Goal: Task Accomplishment & Management: Use online tool/utility

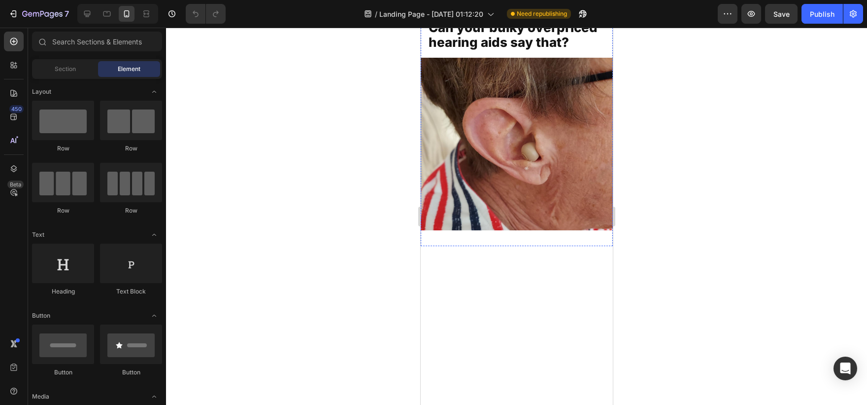
scroll to position [249, 0]
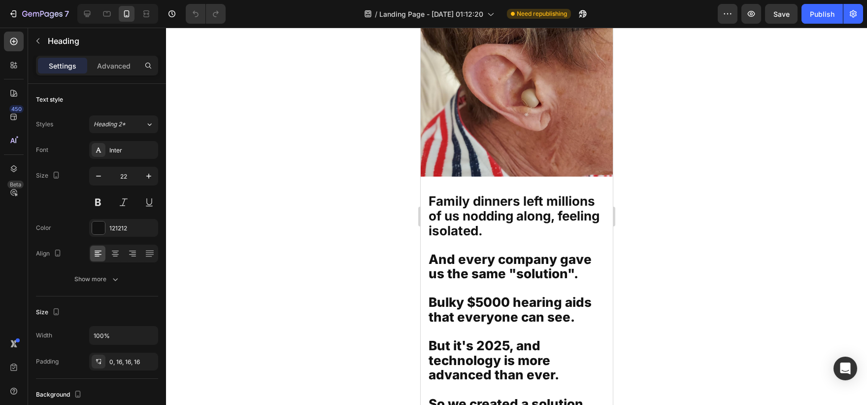
scroll to position [288, 0]
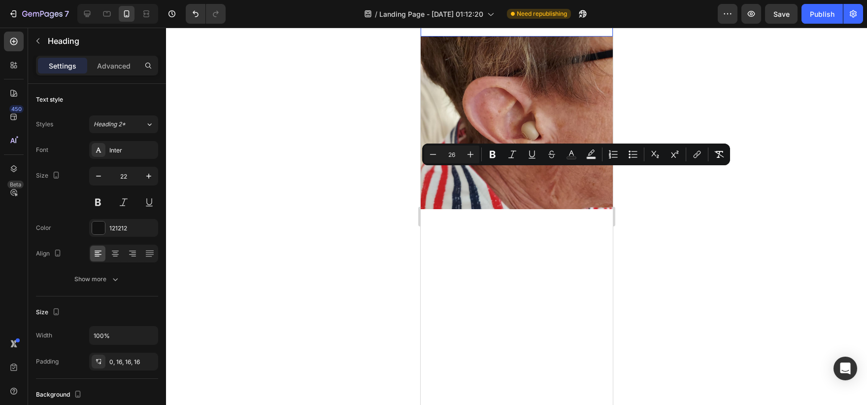
scroll to position [254, 0]
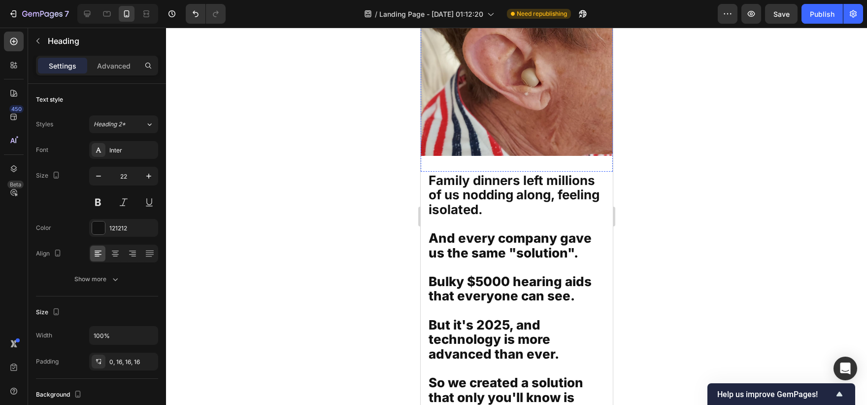
scroll to position [500, 0]
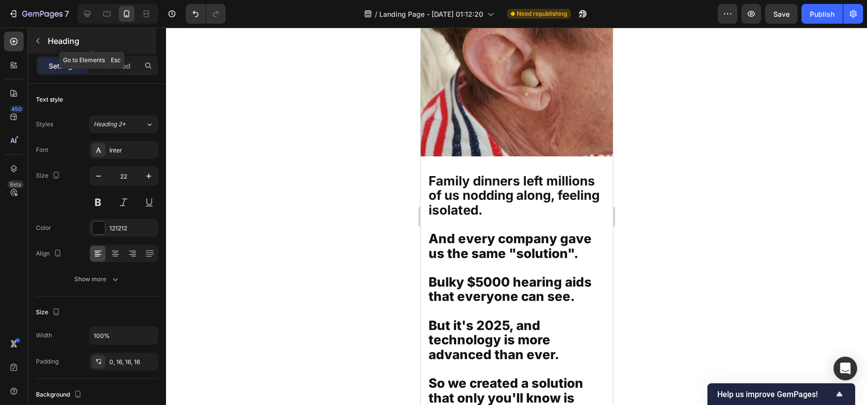
click at [92, 52] on div "Heading" at bounding box center [92, 41] width 128 height 26
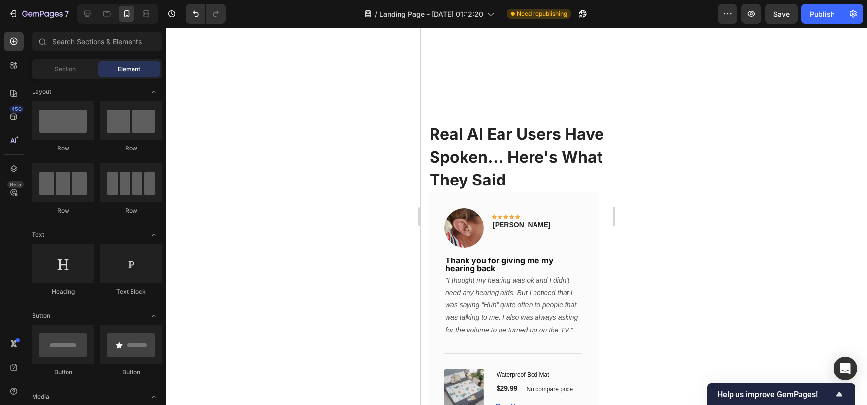
scroll to position [3768, 0]
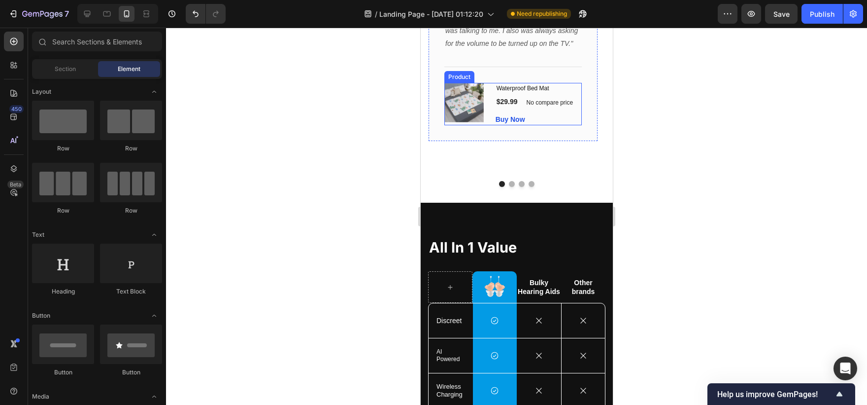
click at [568, 125] on div "Waterproof Bed Mat (P) Title $29.99 (P) Price (P) Price No compare price (P) Pr…" at bounding box center [538, 104] width 86 height 42
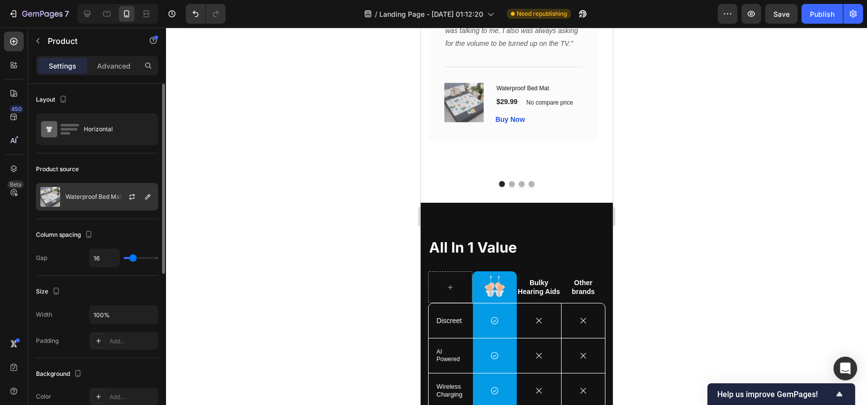
click at [116, 188] on div at bounding box center [135, 196] width 43 height 27
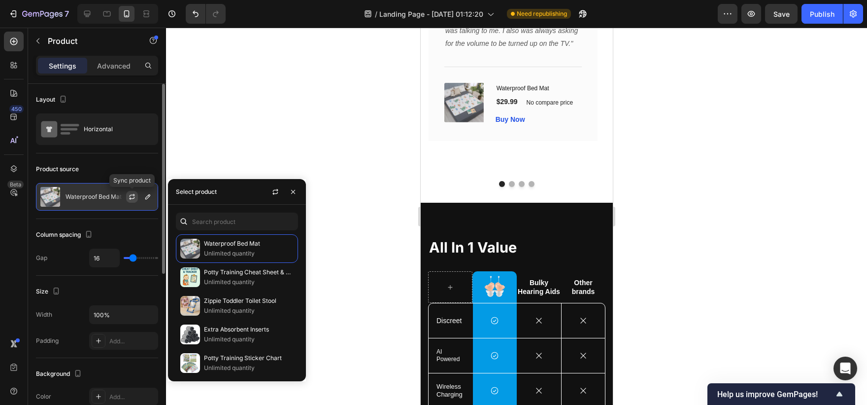
click at [134, 199] on icon "button" at bounding box center [132, 197] width 8 height 8
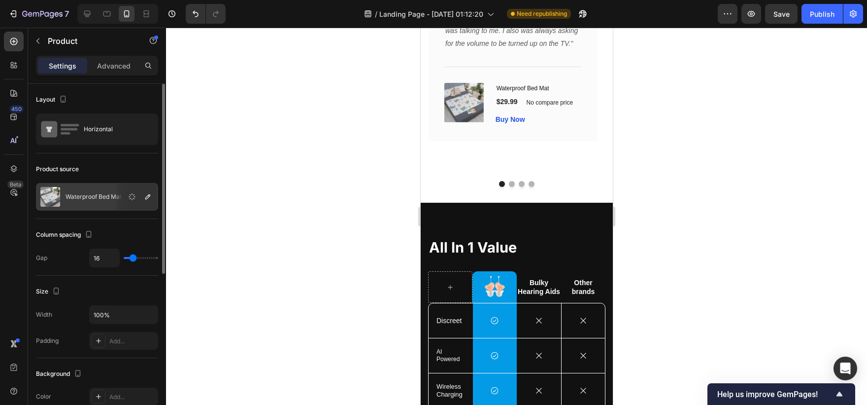
click at [103, 204] on div "Waterproof Bed Mat" at bounding box center [97, 197] width 122 height 28
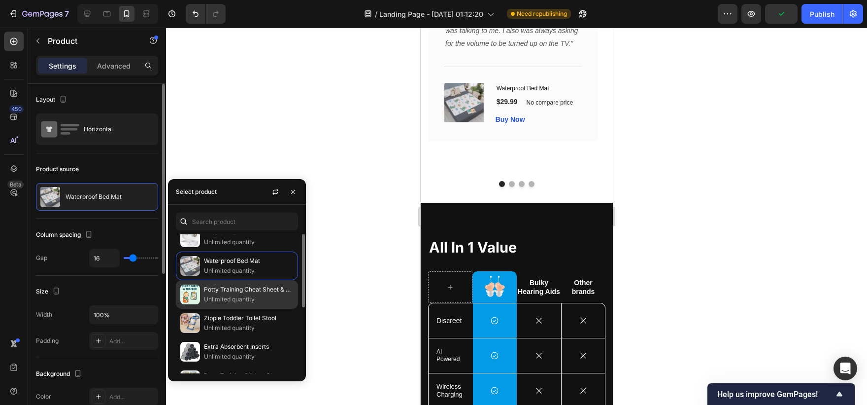
scroll to position [0, 0]
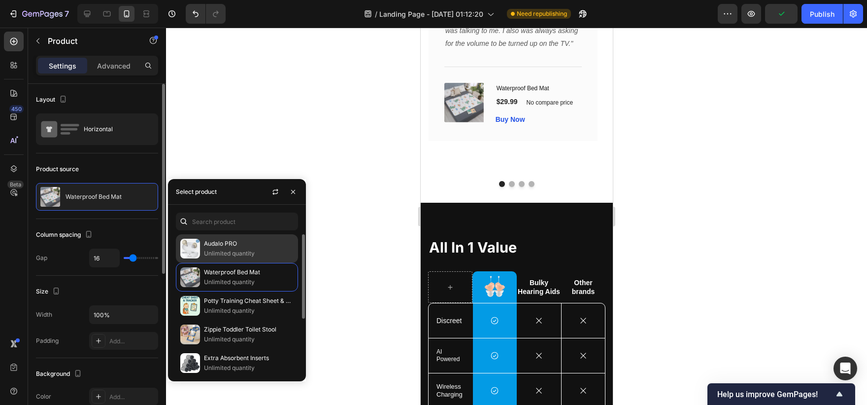
click at [251, 254] on p "Unlimited quantity" at bounding box center [249, 253] width 90 height 10
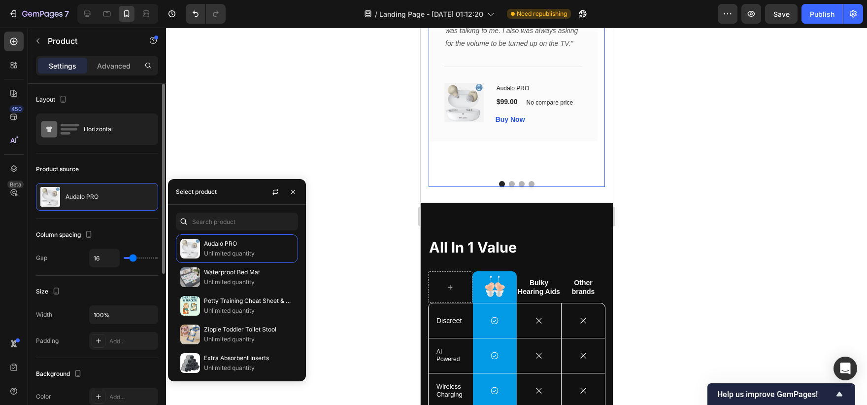
click at [508, 187] on button "Dot" at bounding box center [511, 184] width 6 height 6
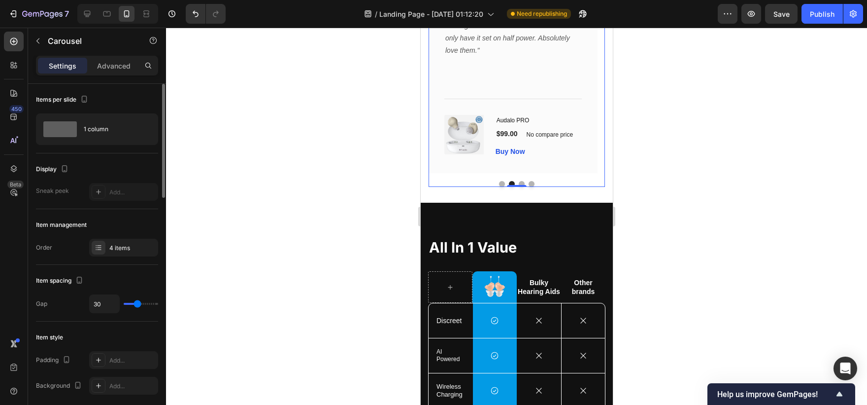
click at [518, 187] on button "Dot" at bounding box center [521, 184] width 6 height 6
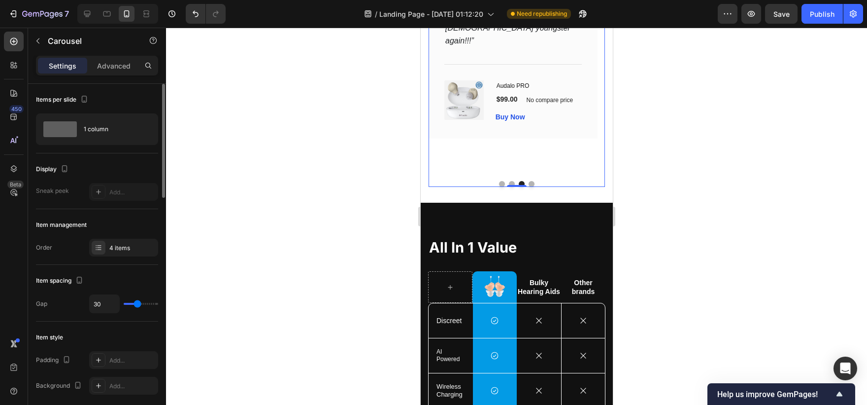
click at [528, 187] on button "Dot" at bounding box center [531, 184] width 6 height 6
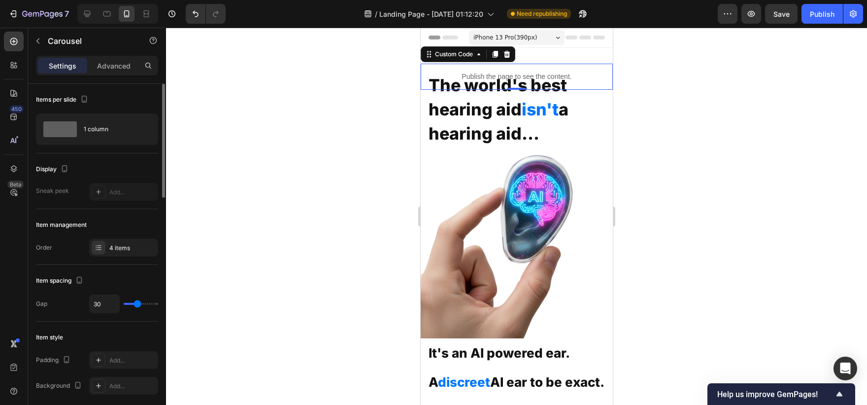
click at [545, 64] on div "Publish the page to see the content." at bounding box center [516, 77] width 192 height 26
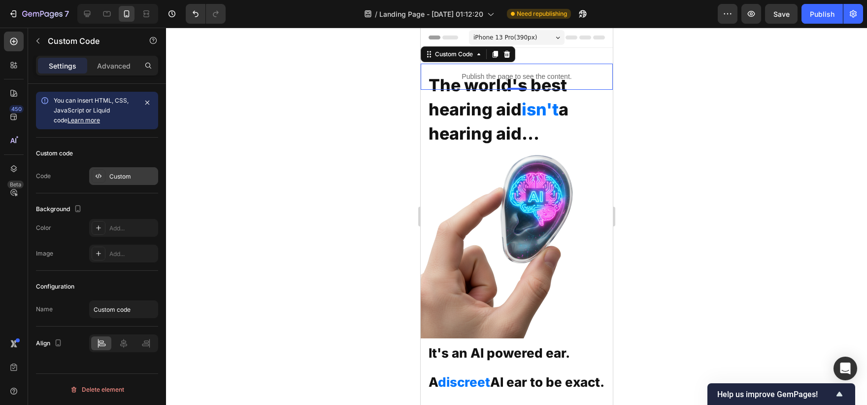
click at [105, 172] on div at bounding box center [99, 176] width 14 height 14
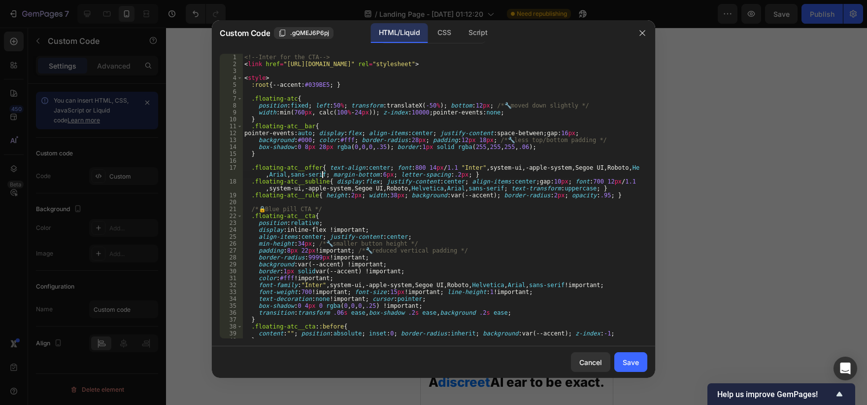
click at [322, 178] on div "<!-- Inter for the CTA --> < link href = "https://fonts.googleapis.com/css2?fam…" at bounding box center [441, 203] width 398 height 298
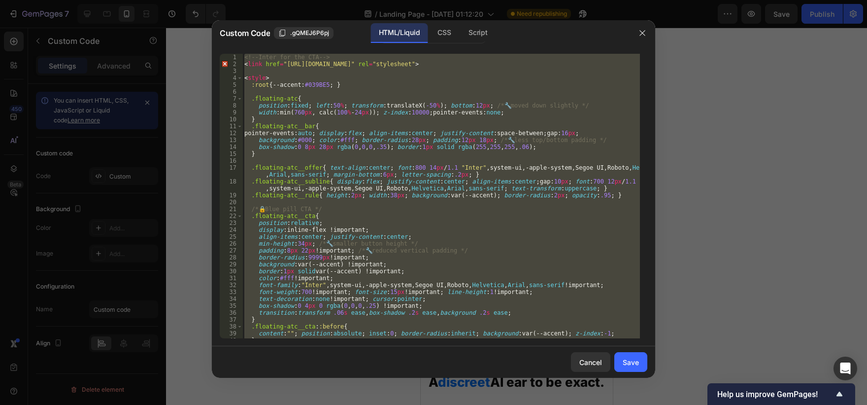
click at [319, 222] on div "<!-- Inter for the CTA --> < link href = "https://fonts.googleapis.com/css2?fam…" at bounding box center [441, 196] width 398 height 284
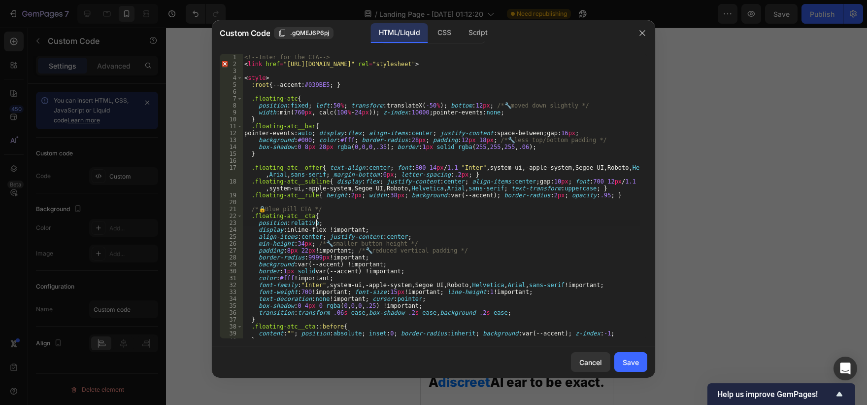
click at [484, 183] on div "<!-- Inter for the CTA --> < link href = "https://fonts.googleapis.com/css2?fam…" at bounding box center [441, 203] width 398 height 298
type textarea "</script>"
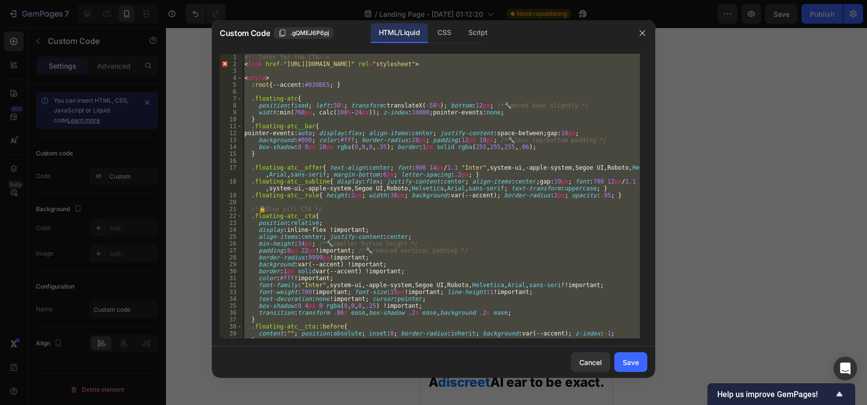
paste textarea
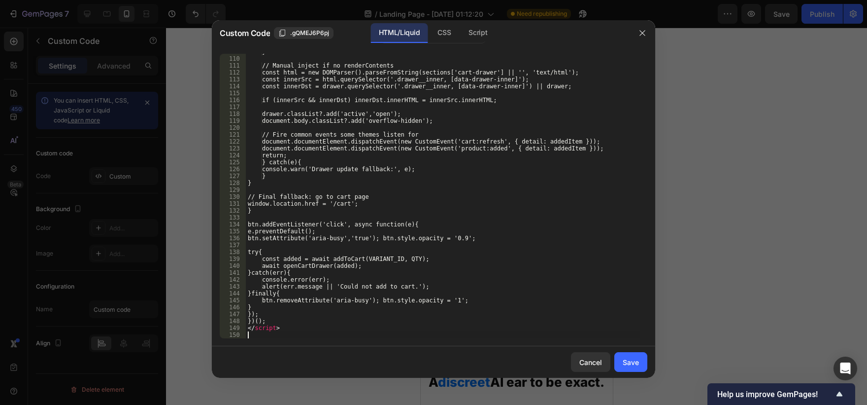
scroll to position [785, 0]
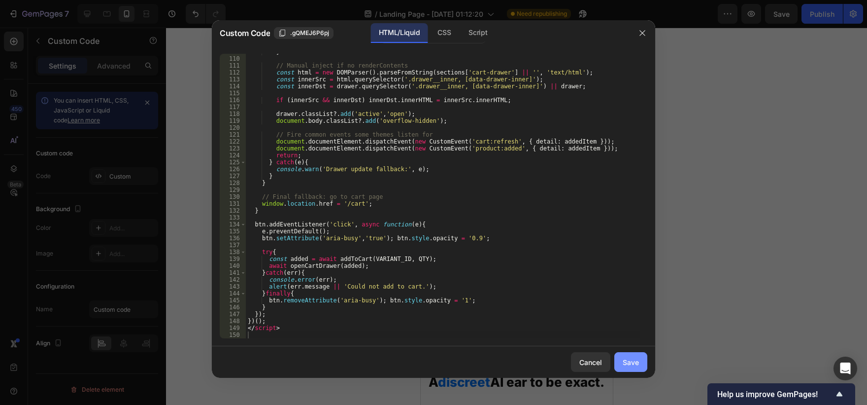
click at [629, 361] on div "Save" at bounding box center [631, 362] width 16 height 10
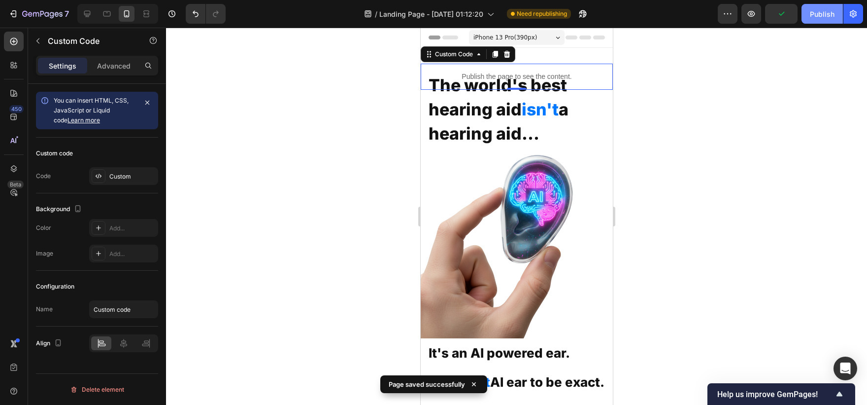
click at [810, 8] on button "Publish" at bounding box center [822, 14] width 41 height 20
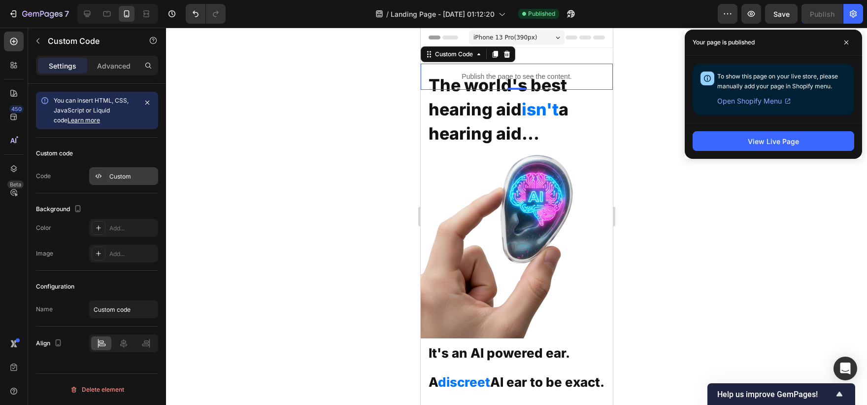
click at [111, 176] on div "Custom" at bounding box center [132, 176] width 46 height 9
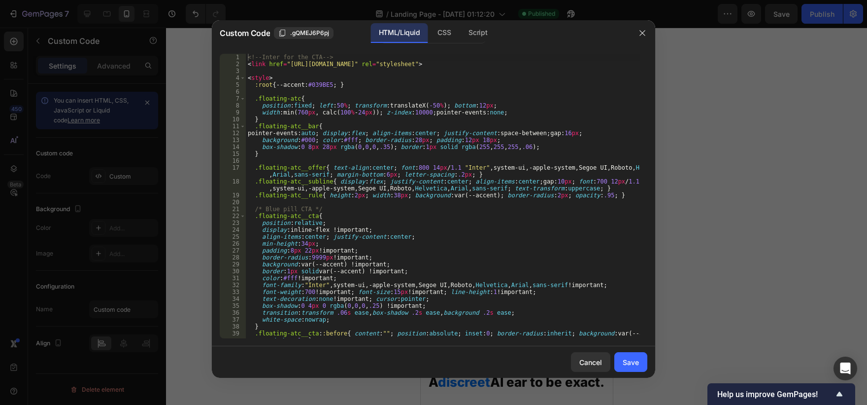
click at [319, 205] on div "<!-- Inter for the CTA --> < link href = "https://fonts.googleapis.com/css2?fam…" at bounding box center [443, 203] width 394 height 298
type textarea "</script>"
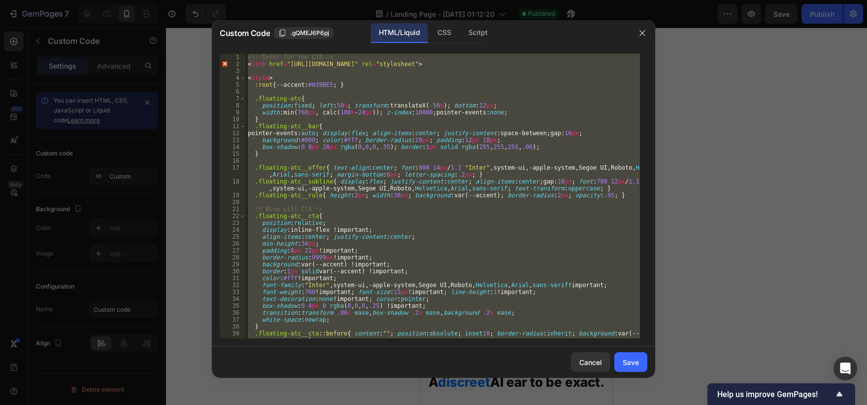
paste textarea
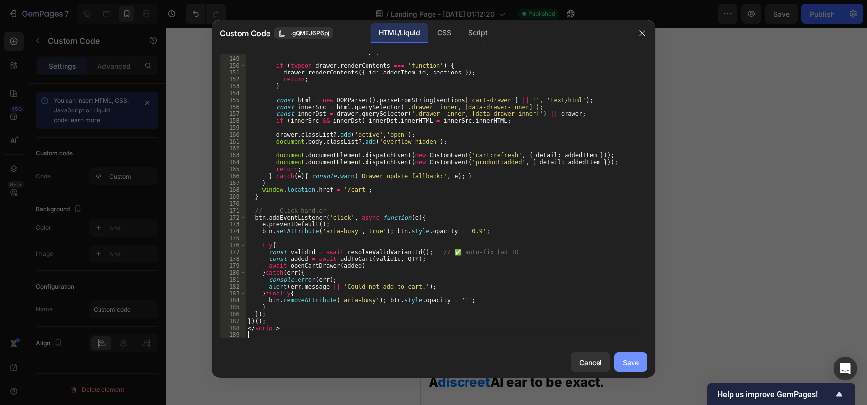
click at [622, 359] on button "Save" at bounding box center [630, 362] width 33 height 20
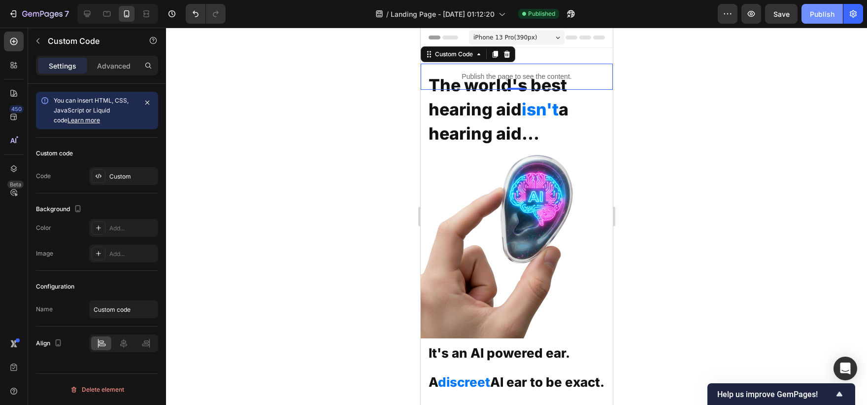
click at [829, 20] on button "Publish" at bounding box center [822, 14] width 41 height 20
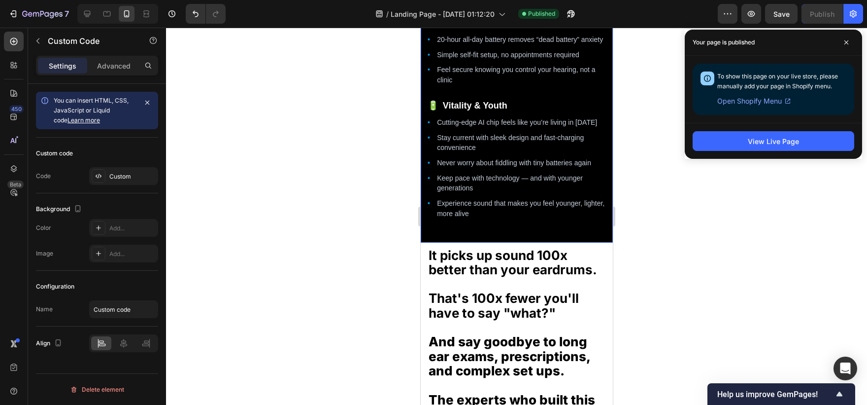
scroll to position [1722, 0]
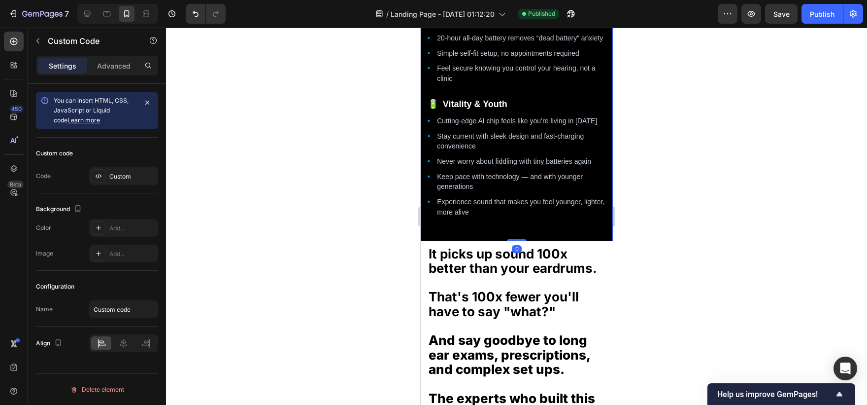
click at [70, 48] on div "Custom Code" at bounding box center [84, 41] width 112 height 26
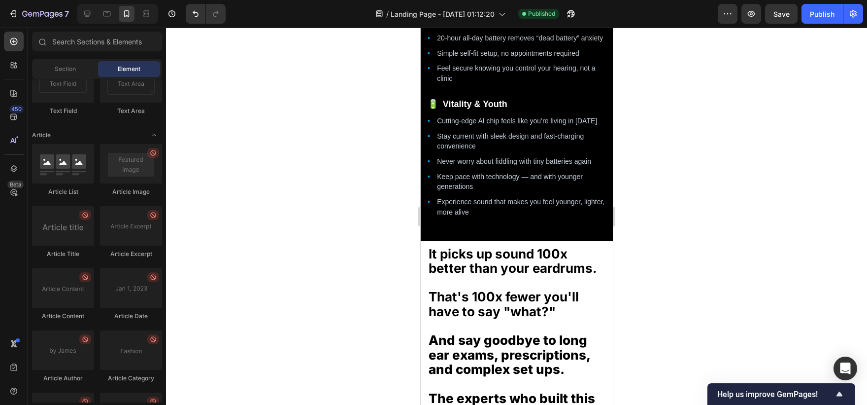
scroll to position [2597, 0]
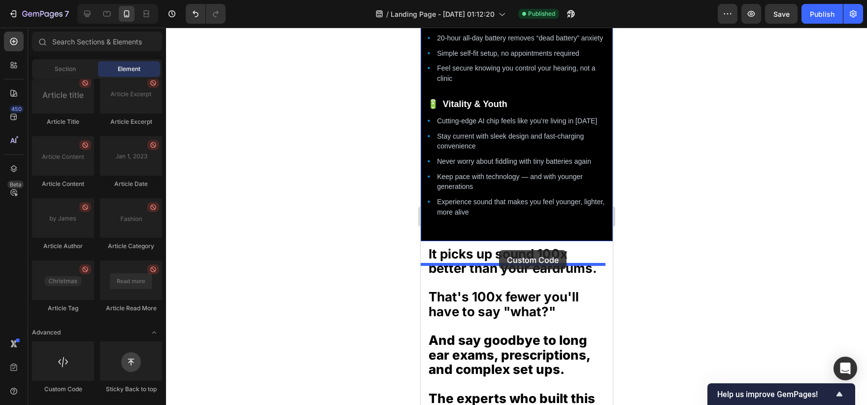
drag, startPoint x: 482, startPoint y: 393, endPoint x: 499, endPoint y: 250, distance: 143.9
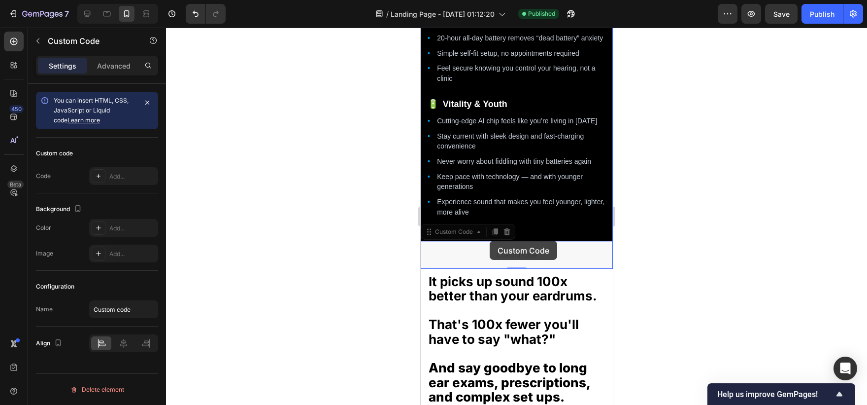
drag, startPoint x: 431, startPoint y: 256, endPoint x: 489, endPoint y: 240, distance: 60.6
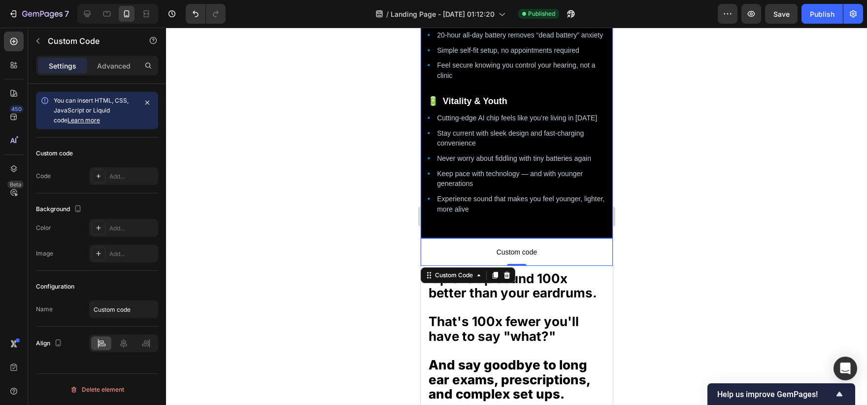
scroll to position [1697, 0]
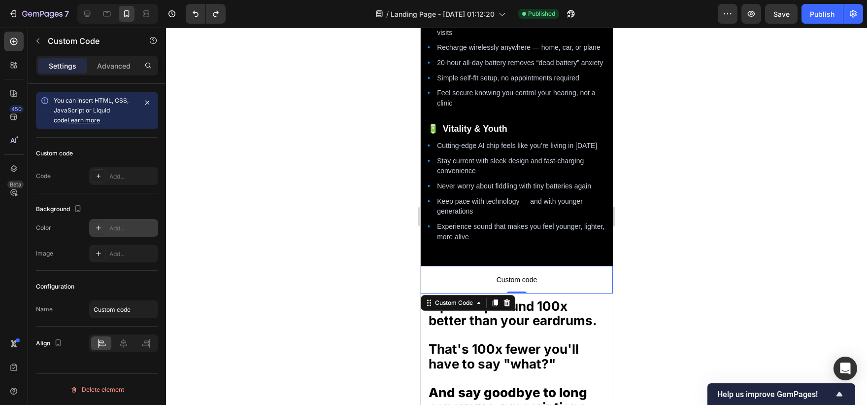
click at [112, 232] on div "Add..." at bounding box center [132, 228] width 46 height 9
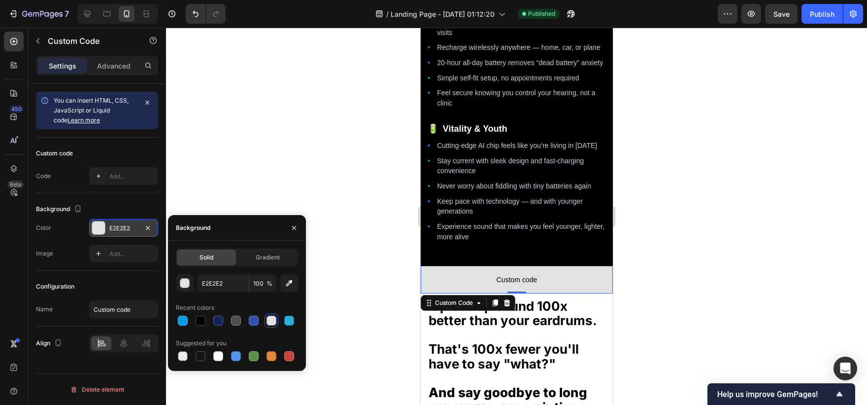
click at [203, 330] on div "E2E2E2 100 % Recent colors Suggested for you" at bounding box center [237, 318] width 122 height 89
click at [202, 327] on div "E2E2E2 100 % Recent colors Suggested for you" at bounding box center [237, 318] width 122 height 89
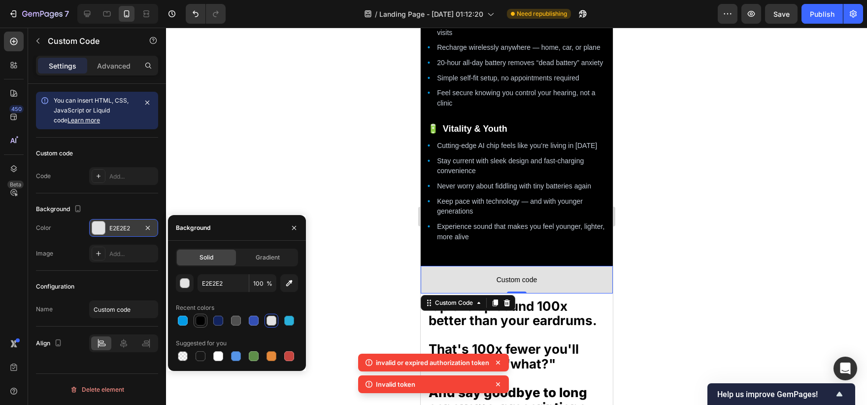
click at [201, 324] on div at bounding box center [201, 320] width 10 height 10
type input "000000"
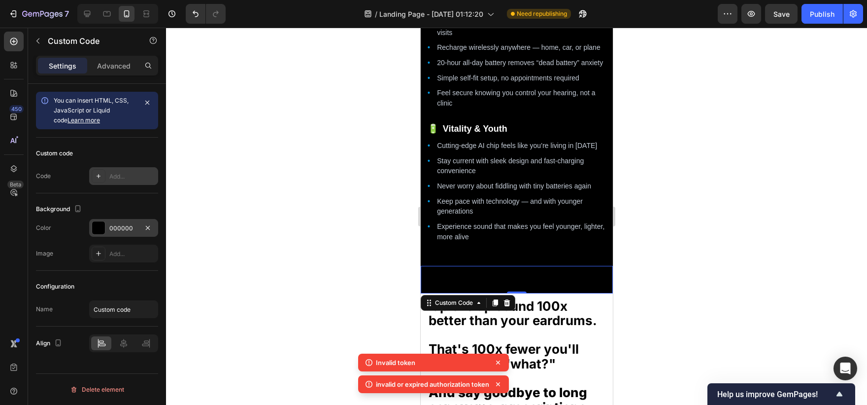
click at [128, 174] on div "Add..." at bounding box center [132, 176] width 46 height 9
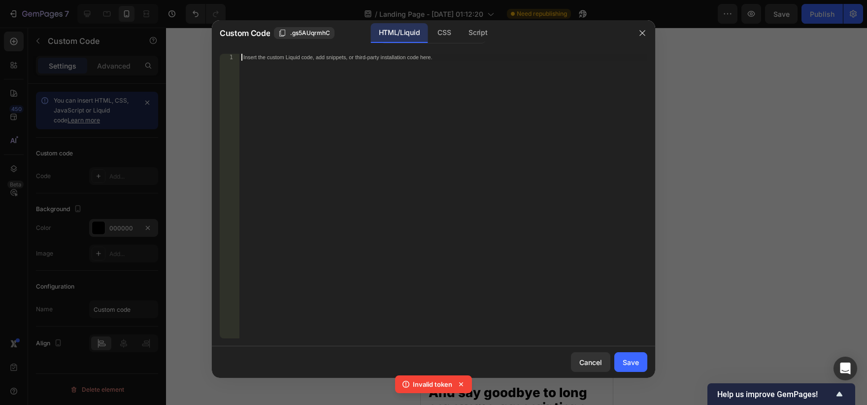
click at [427, 214] on div "Insert the custom Liquid code, add snippets, or third-party installation code h…" at bounding box center [443, 203] width 408 height 298
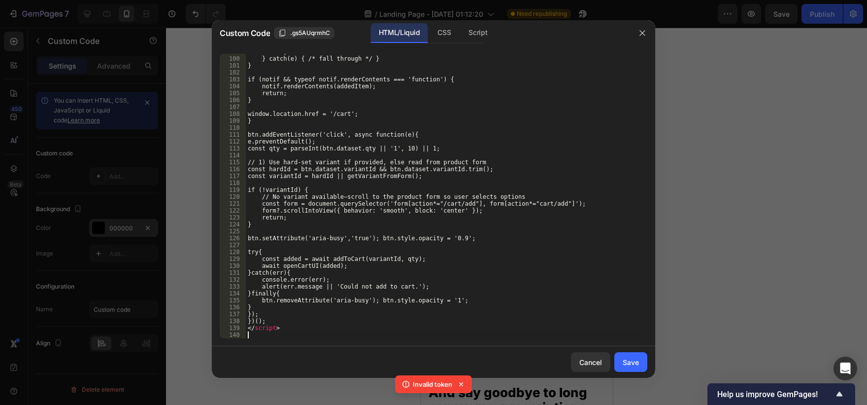
scroll to position [681, 0]
click at [637, 361] on div "Save" at bounding box center [631, 362] width 16 height 10
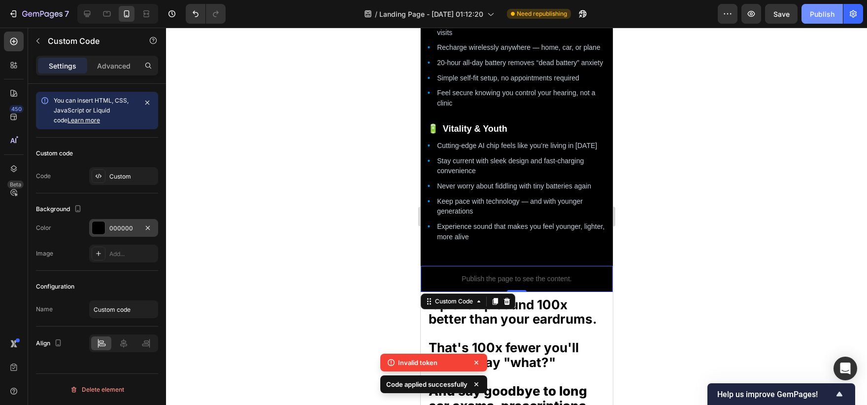
click at [808, 18] on button "Publish" at bounding box center [822, 14] width 41 height 20
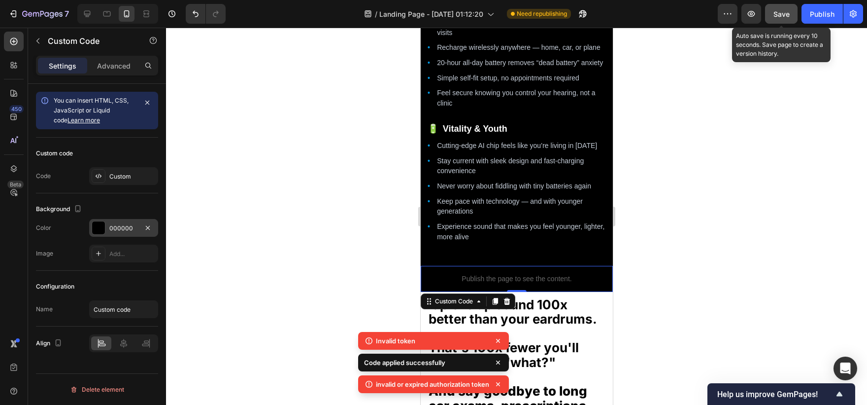
click at [788, 12] on span "Save" at bounding box center [782, 14] width 16 height 8
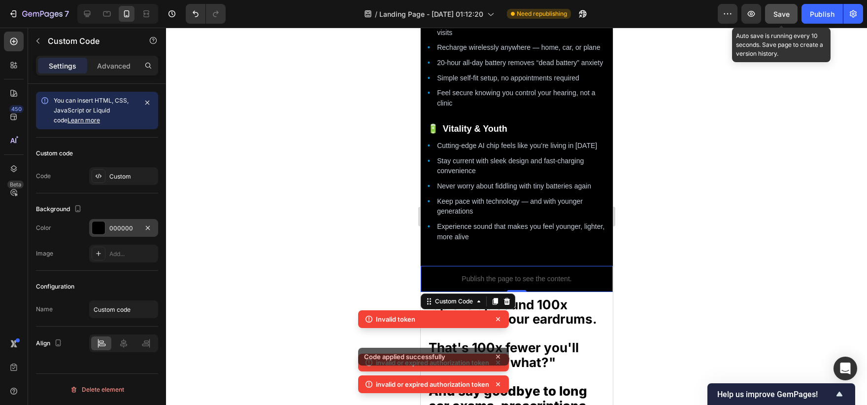
click at [784, 20] on button "Save" at bounding box center [781, 14] width 33 height 20
